Goal: Information Seeking & Learning: Learn about a topic

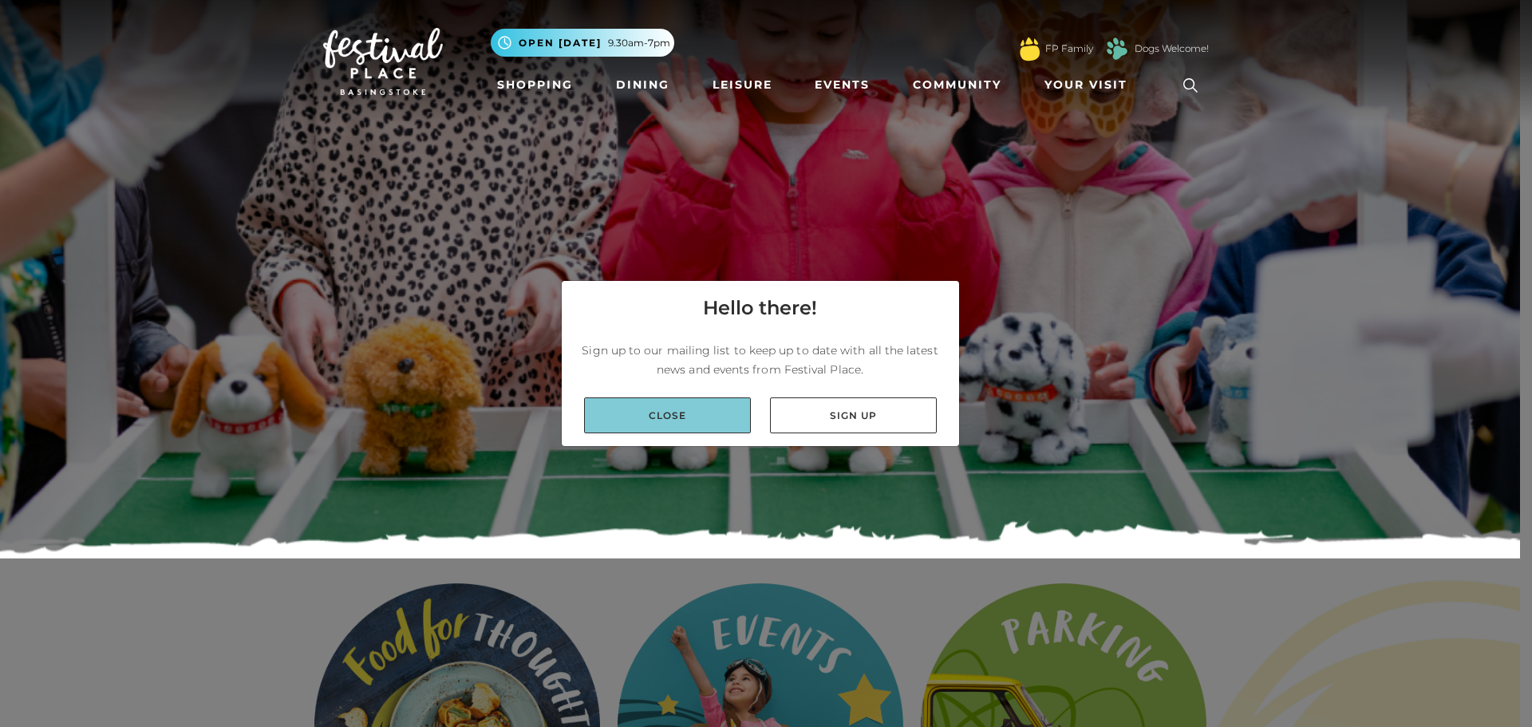
click at [657, 401] on link "Close" at bounding box center [667, 415] width 167 height 36
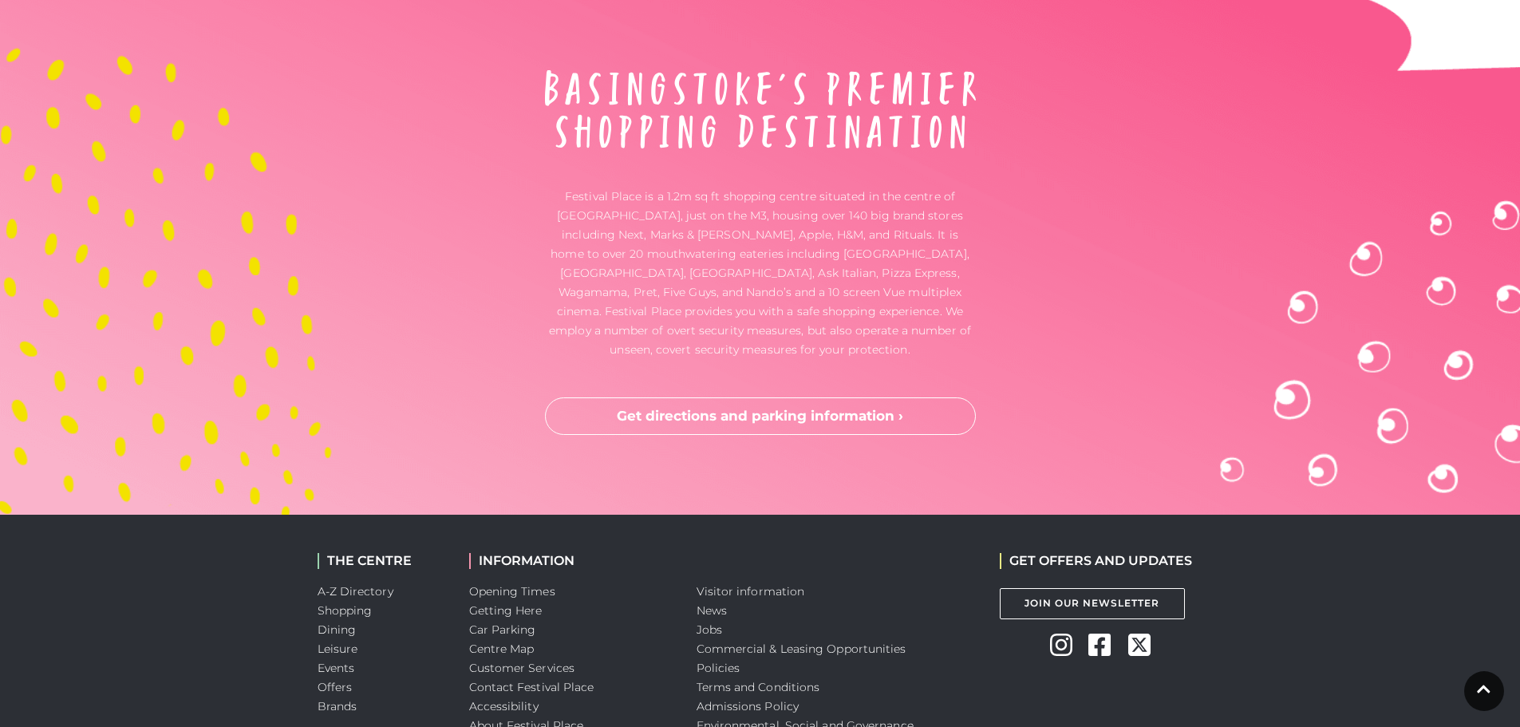
scroll to position [2633, 0]
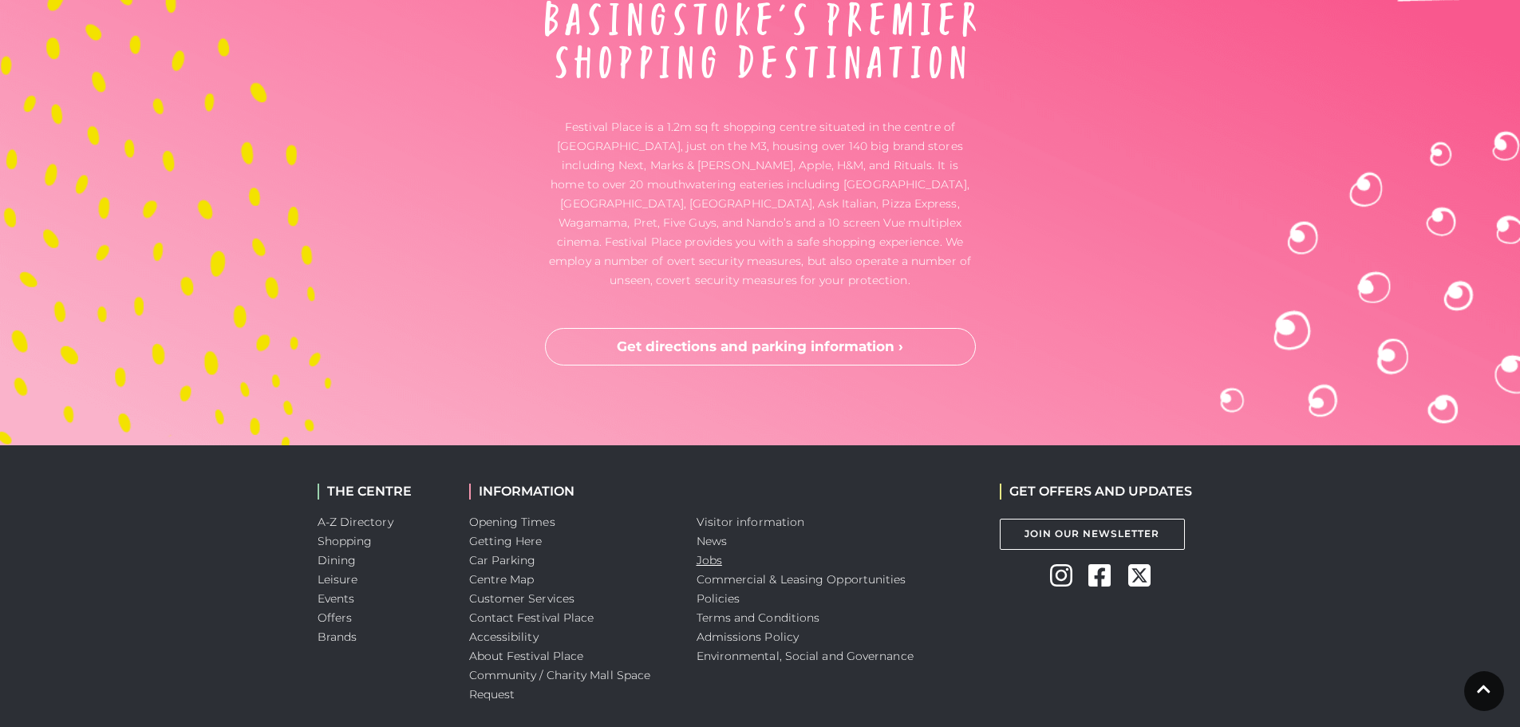
click at [712, 563] on link "Jobs" at bounding box center [710, 560] width 26 height 14
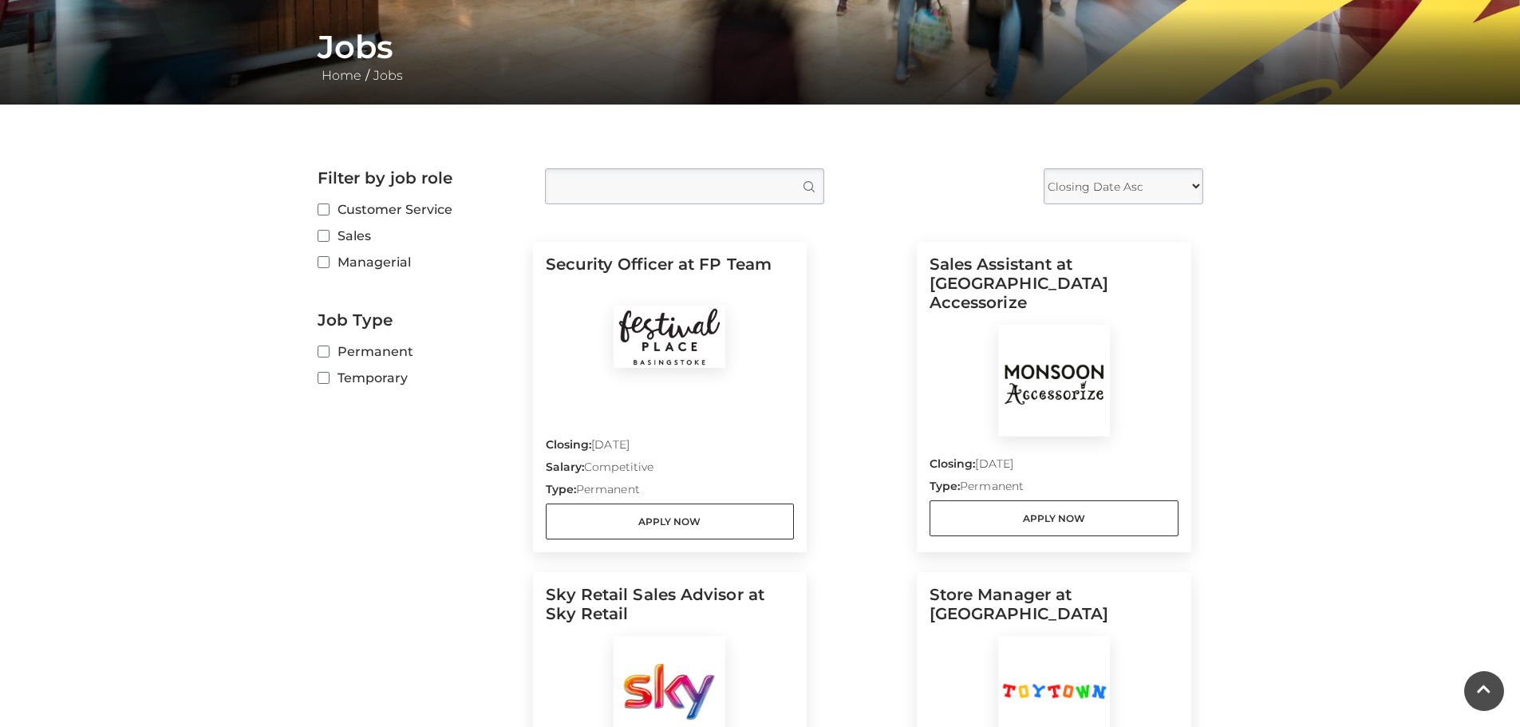
scroll to position [239, 0]
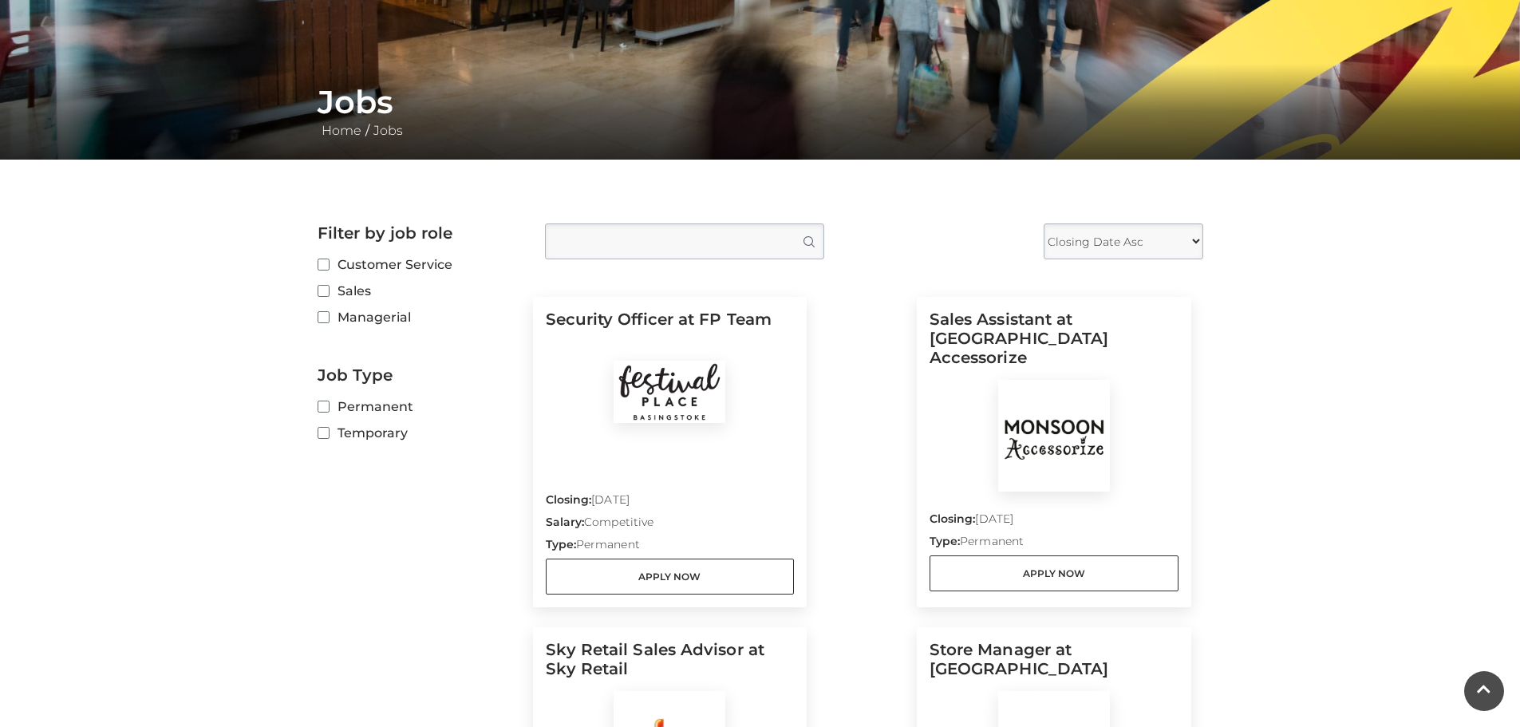
click at [1031, 424] on img at bounding box center [1054, 436] width 112 height 112
click at [1025, 555] on link "Apply Now" at bounding box center [1054, 573] width 249 height 36
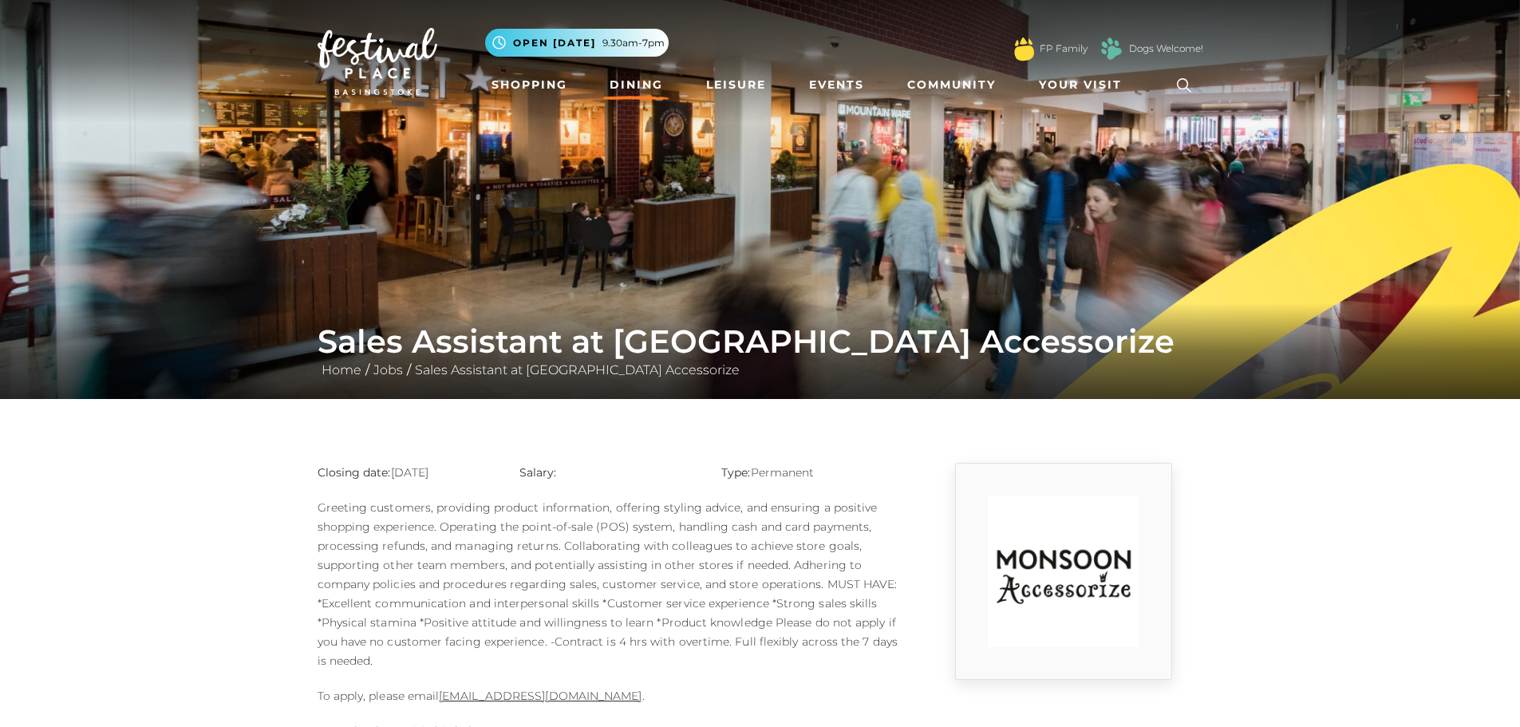
click at [621, 84] on link "Dining" at bounding box center [636, 85] width 66 height 30
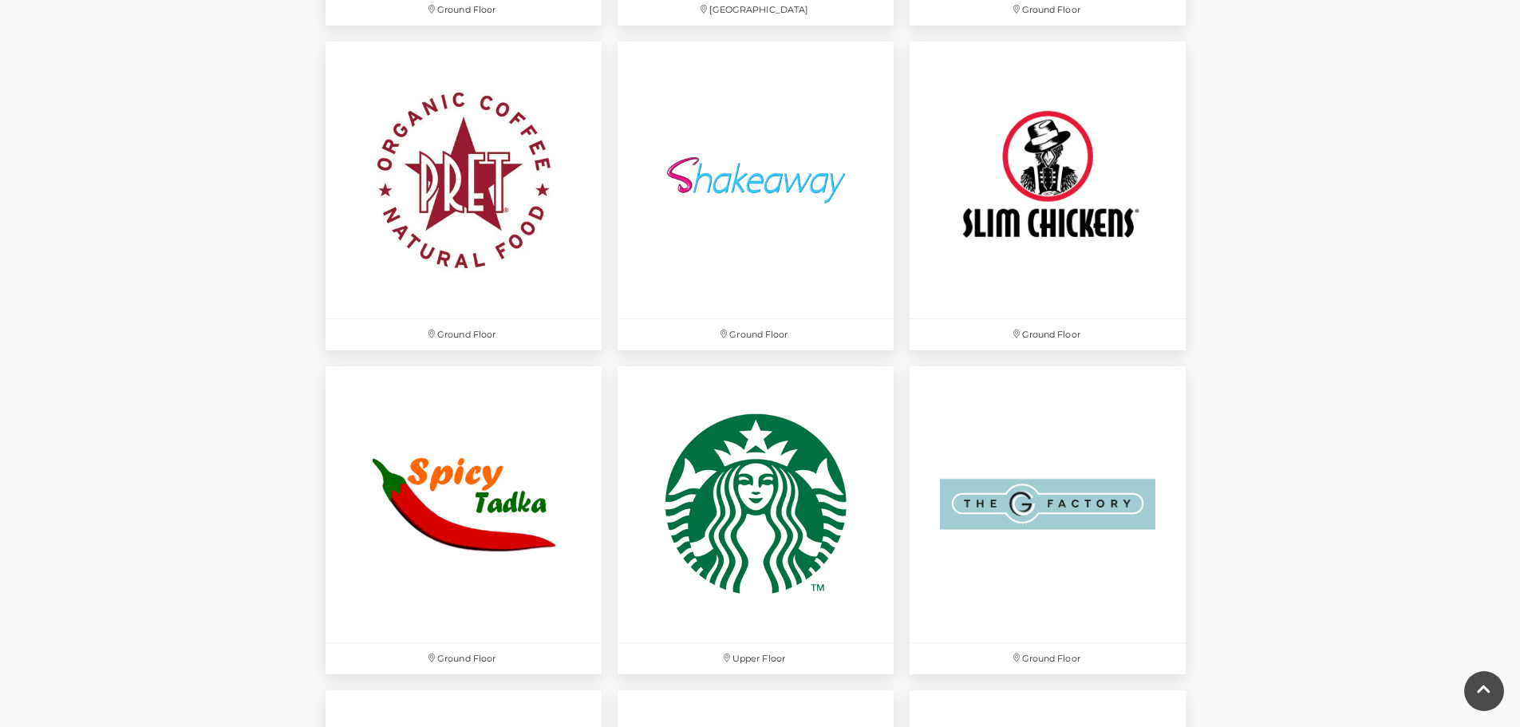
scroll to position [4628, 0]
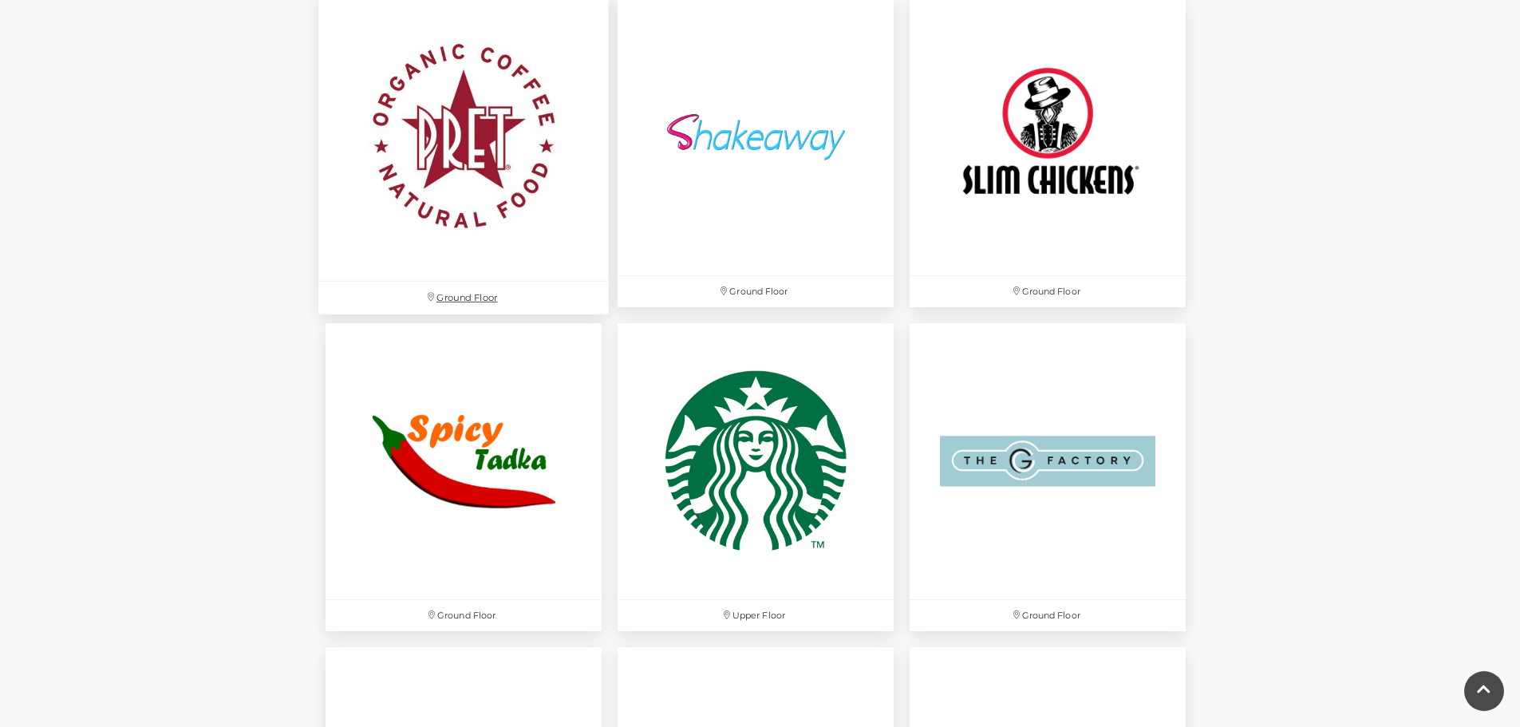
click at [476, 173] on img at bounding box center [463, 136] width 290 height 290
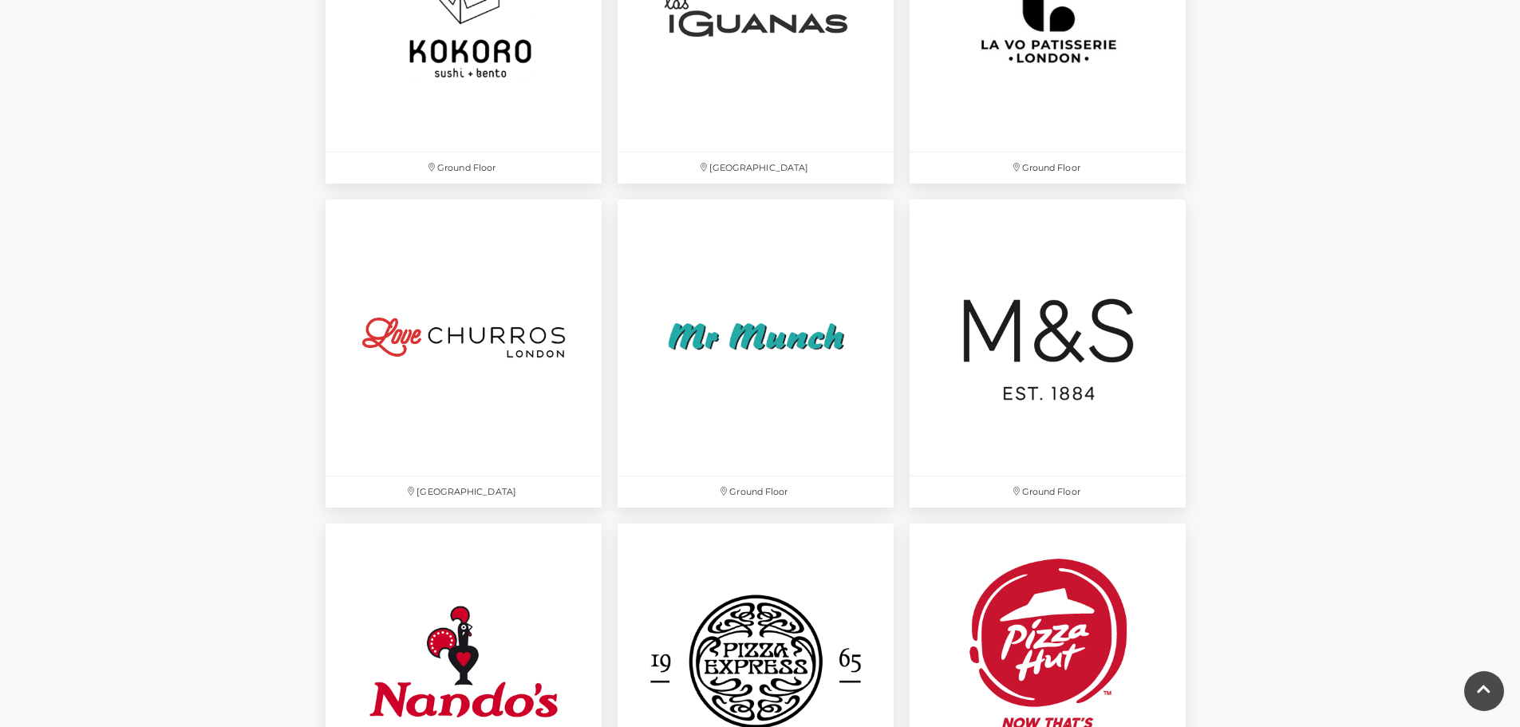
scroll to position [3750, 0]
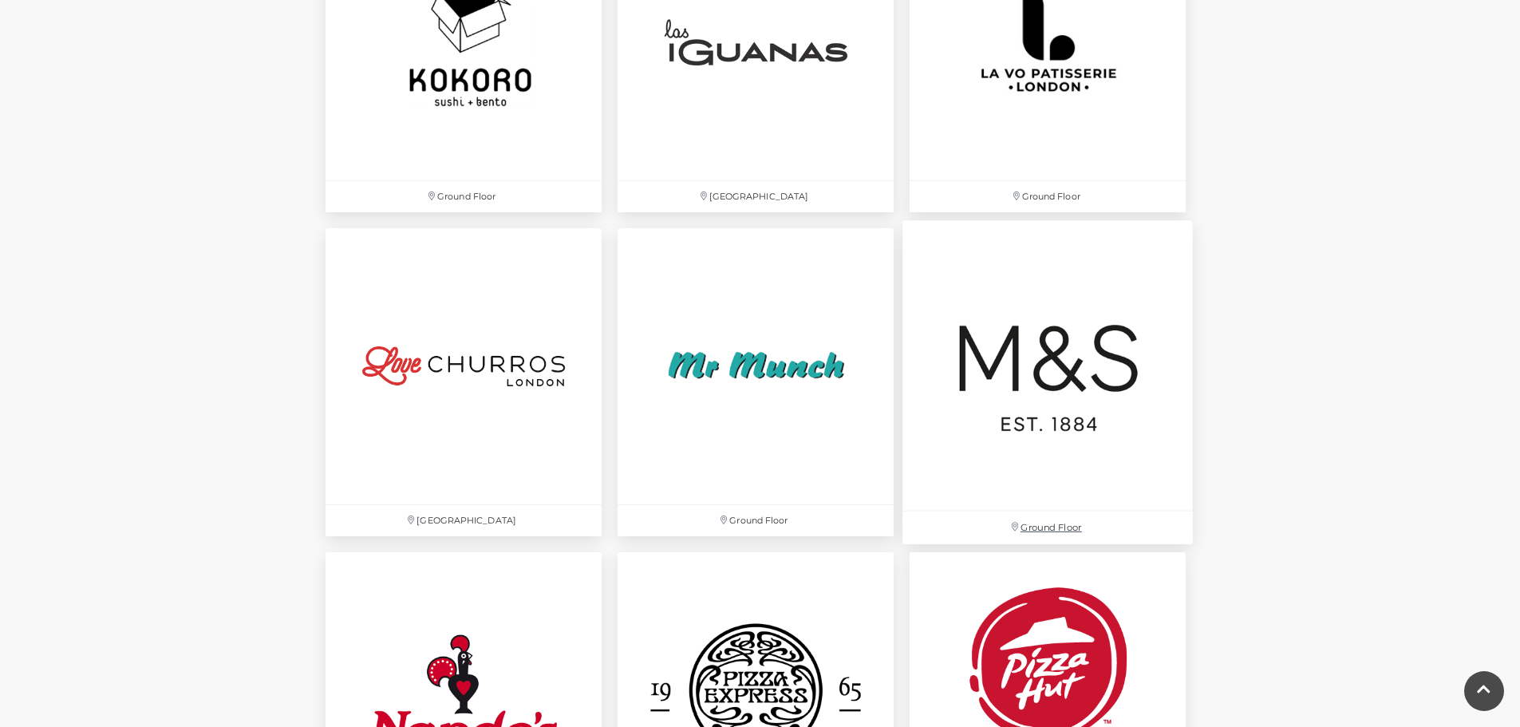
click at [1011, 318] on img at bounding box center [1047, 365] width 290 height 290
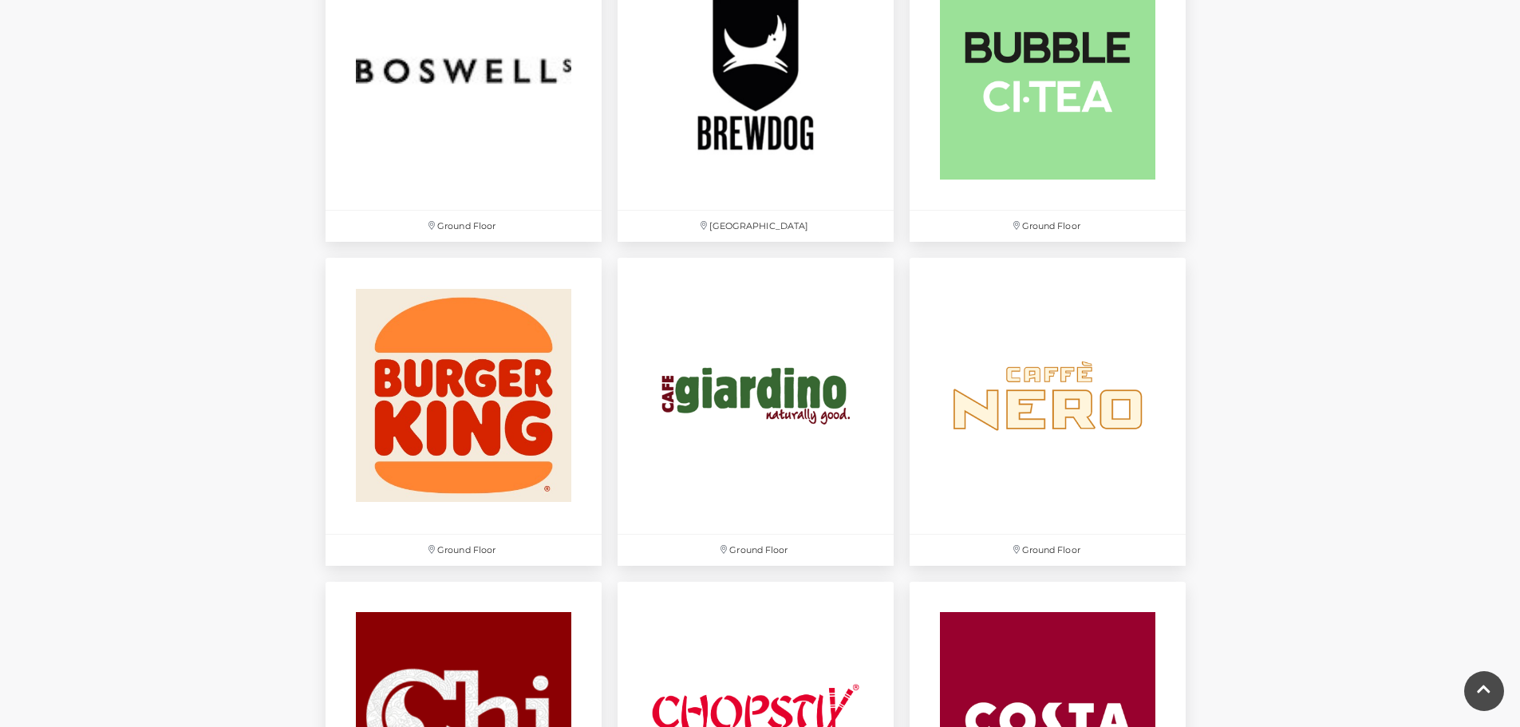
scroll to position [1436, 0]
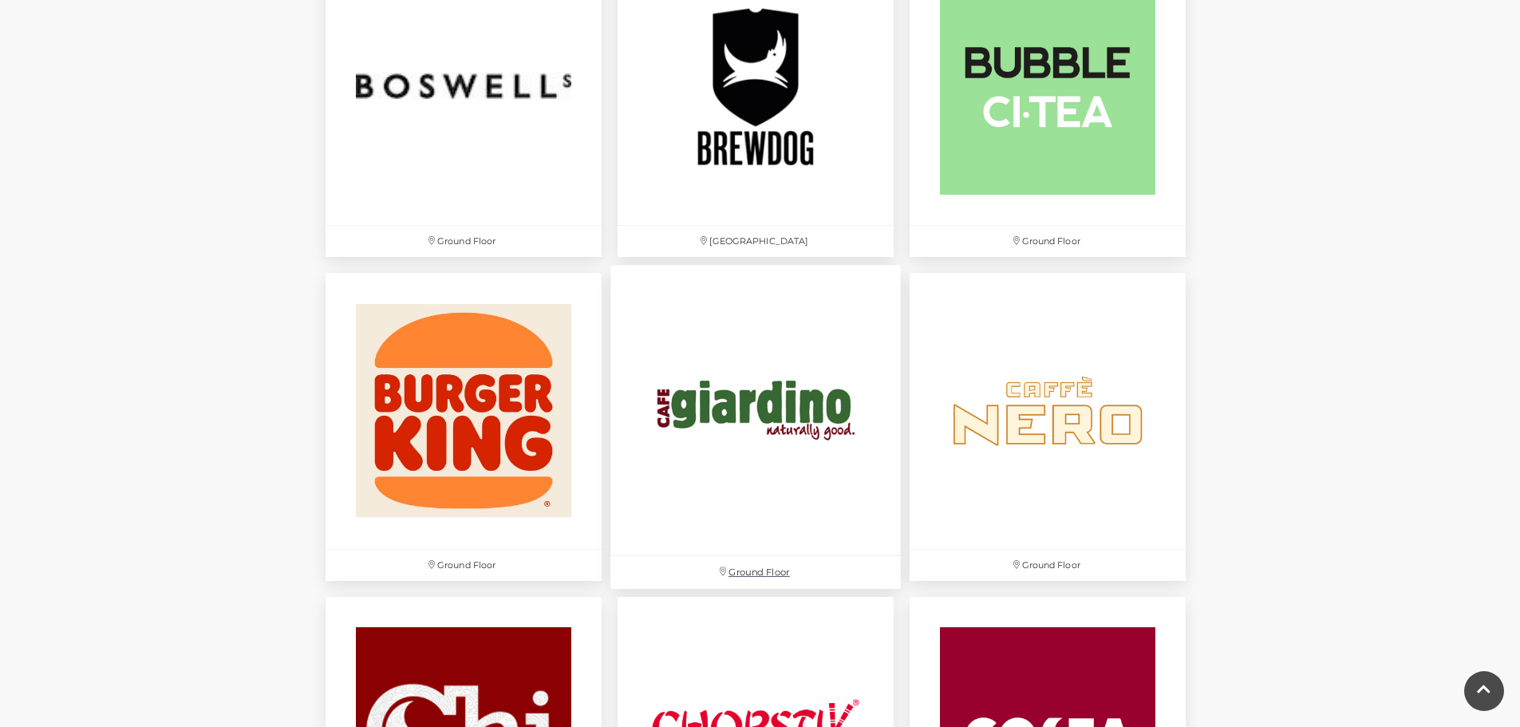
click at [701, 424] on img at bounding box center [755, 410] width 290 height 290
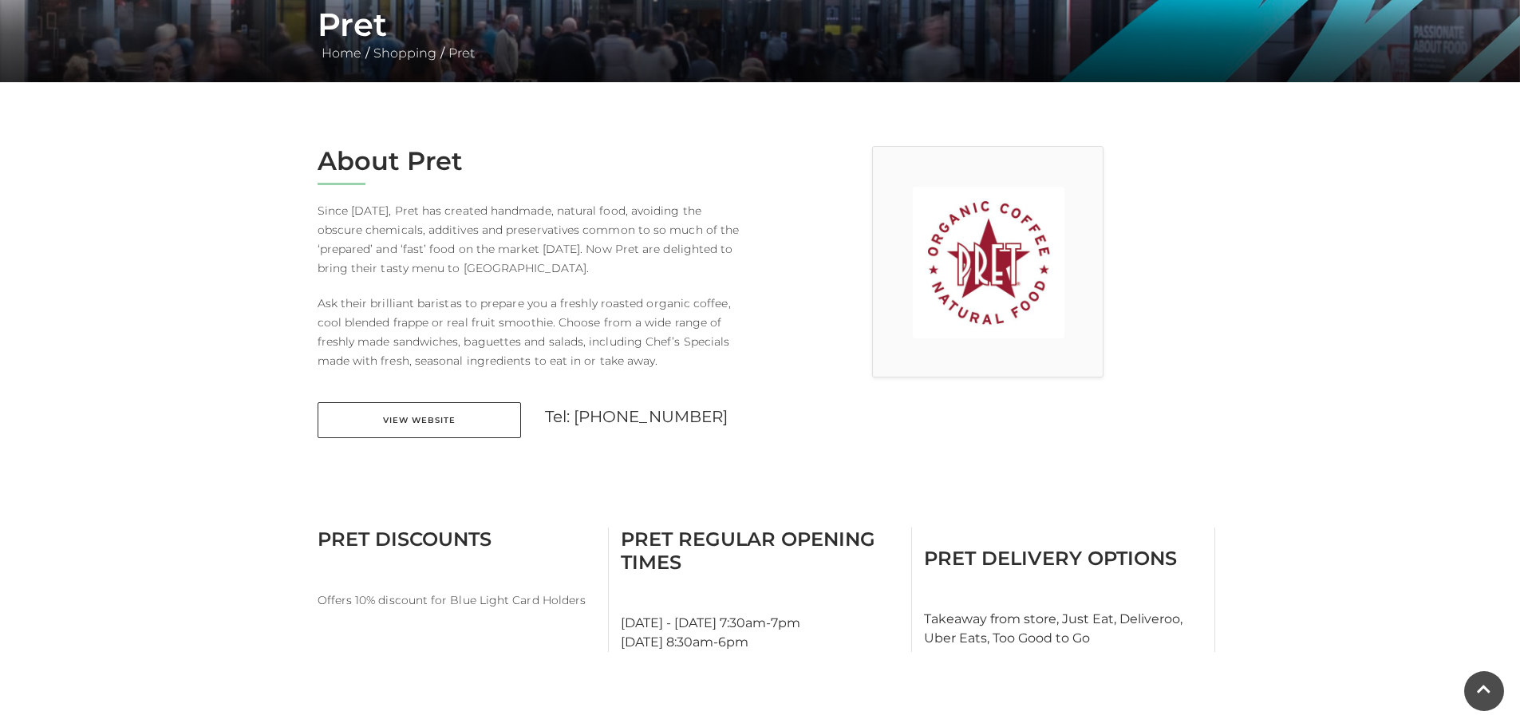
scroll to position [319, 0]
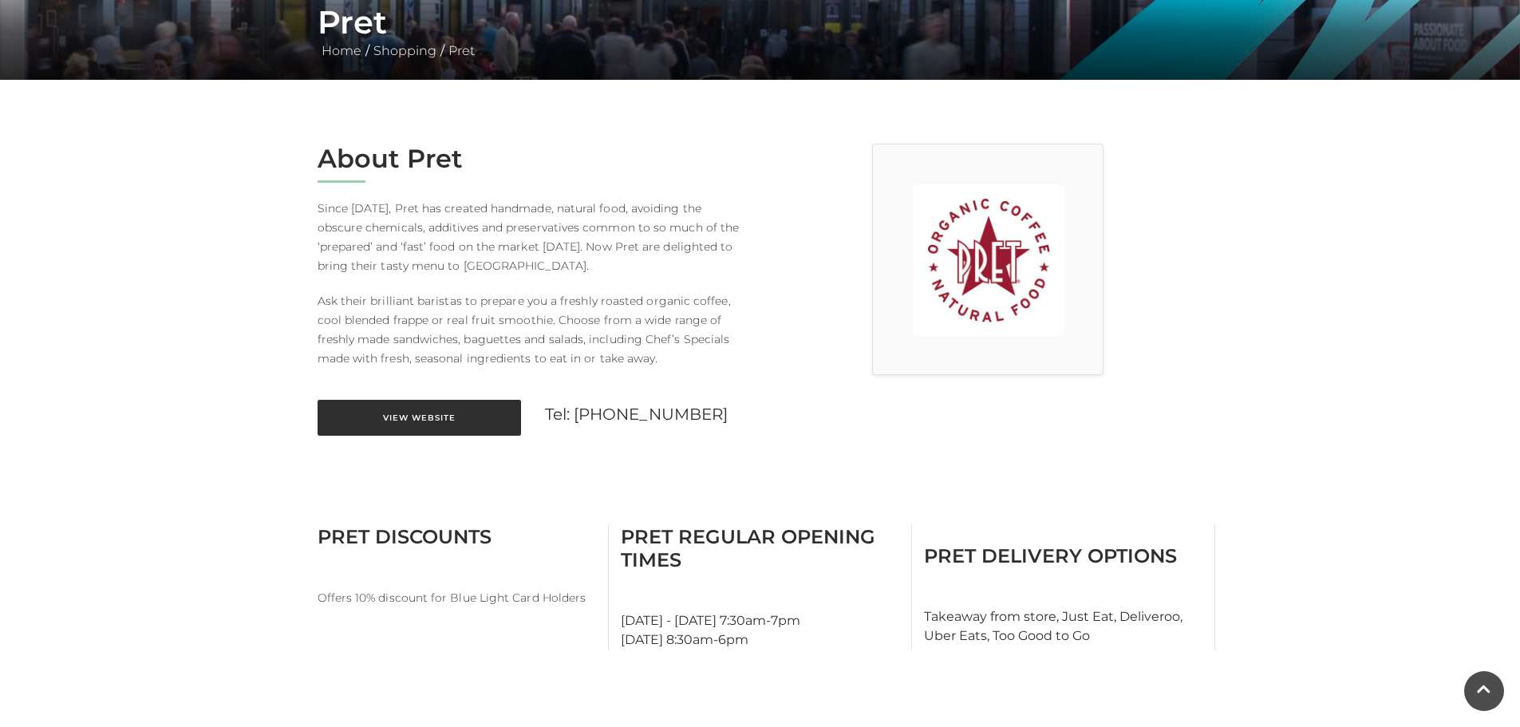
click at [398, 423] on link "View Website" at bounding box center [419, 418] width 203 height 36
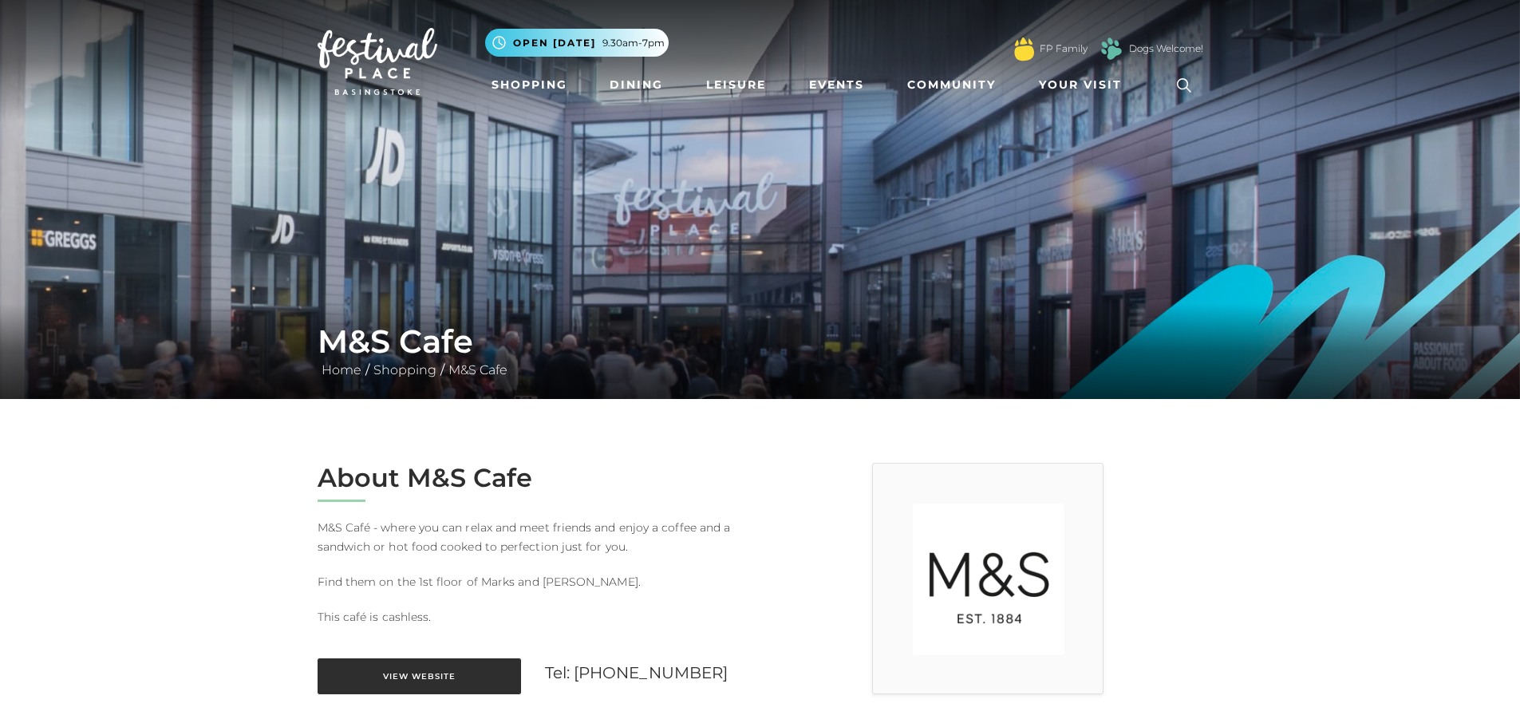
click at [470, 673] on link "View Website" at bounding box center [419, 676] width 203 height 36
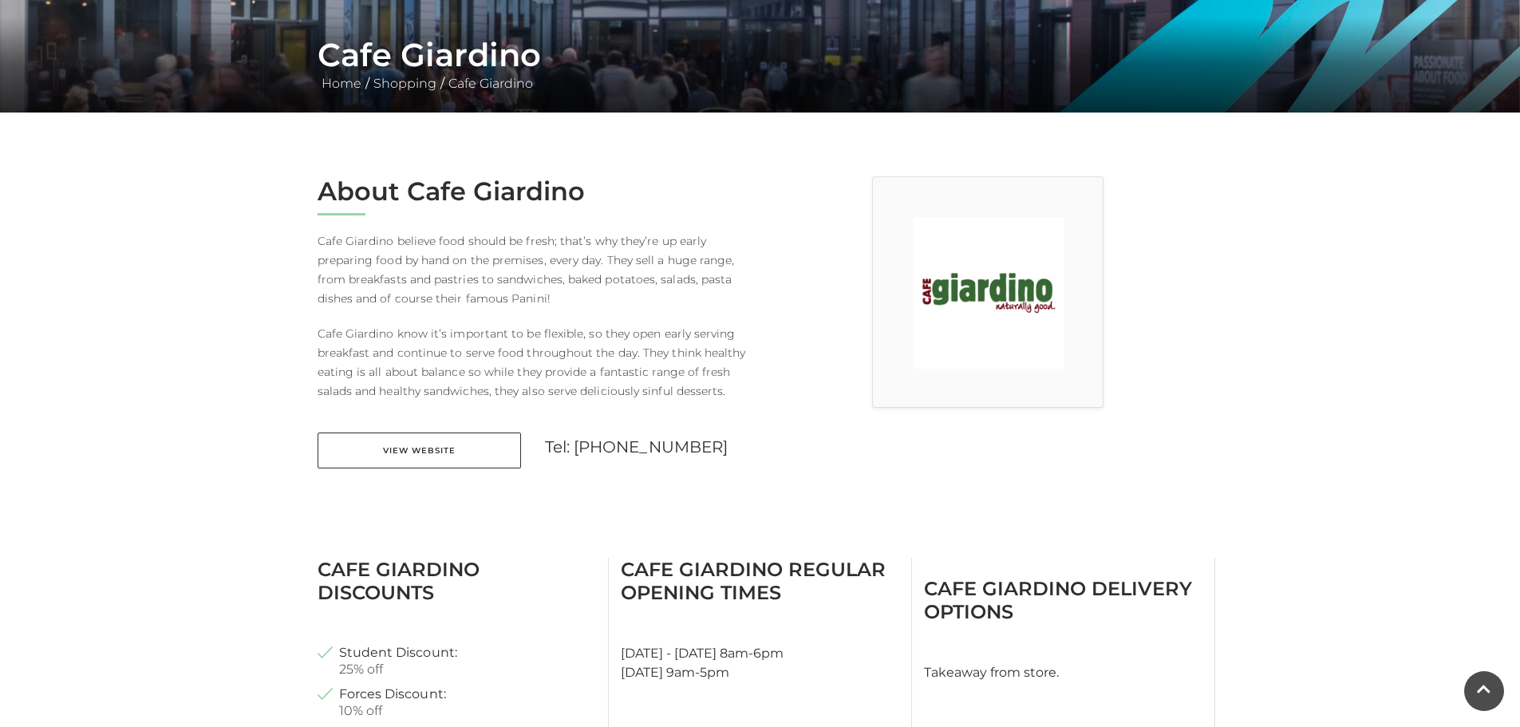
scroll to position [319, 0]
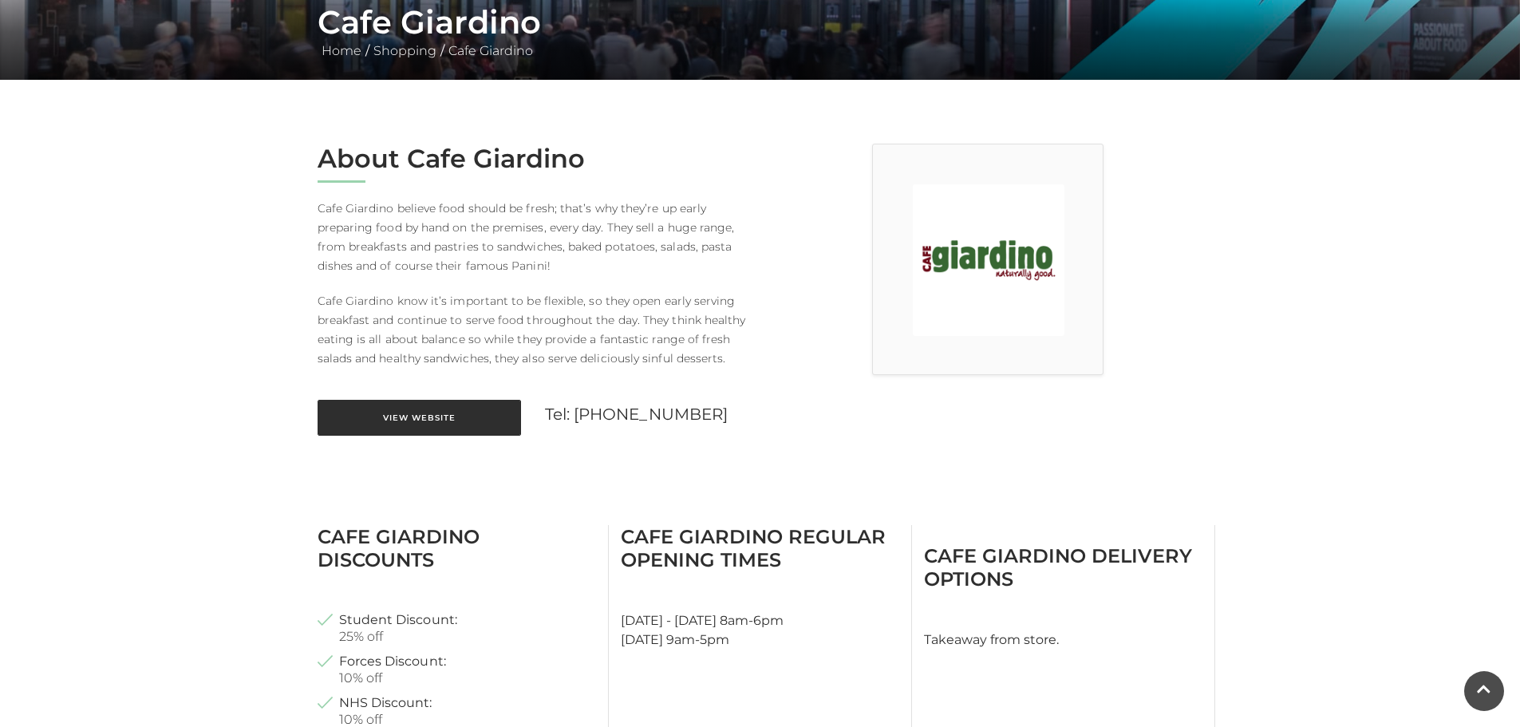
click at [491, 418] on link "View Website" at bounding box center [419, 418] width 203 height 36
